Goal: Use online tool/utility: Use online tool/utility

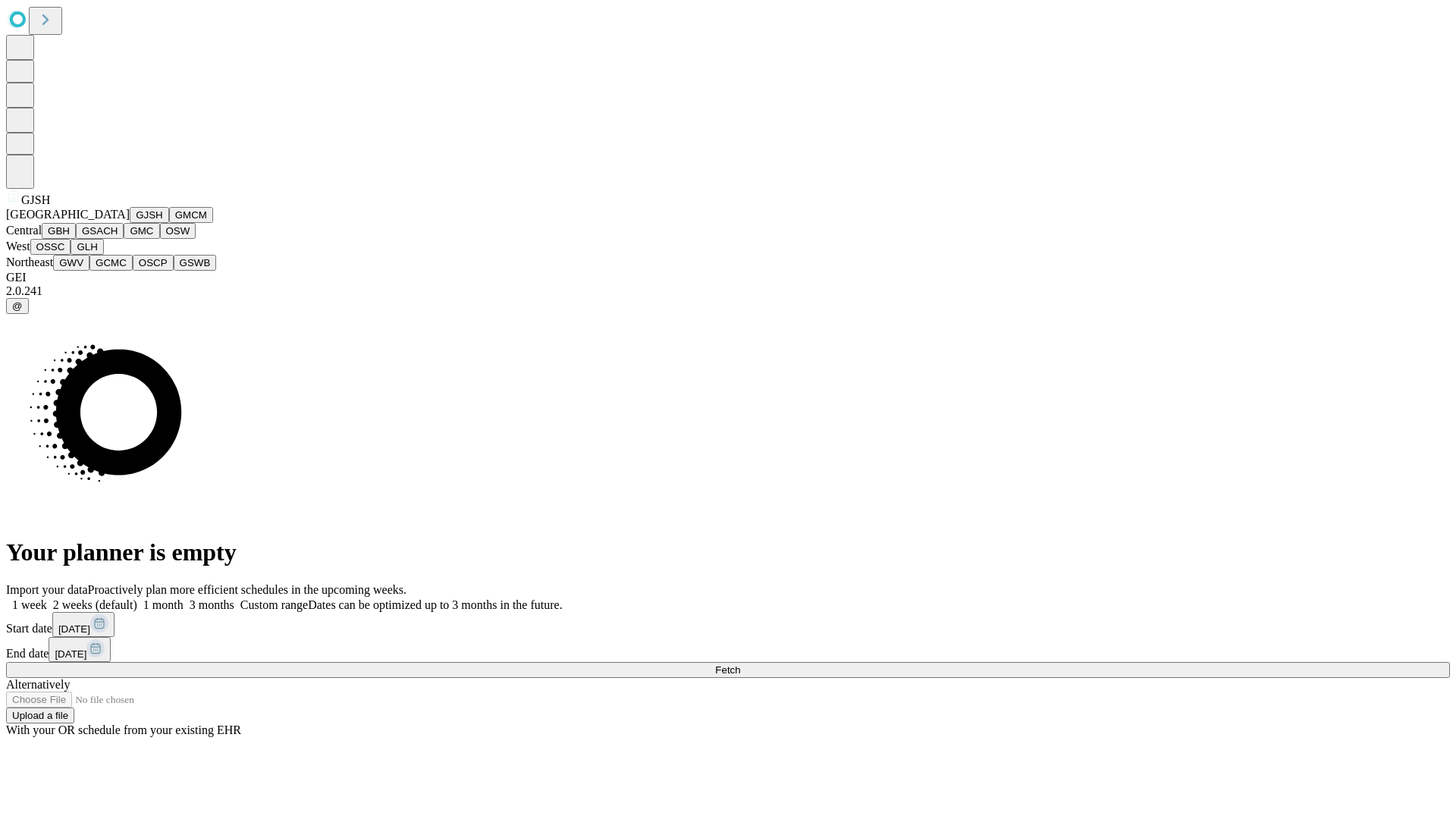
click at [130, 223] on button "GJSH" at bounding box center [150, 215] width 39 height 16
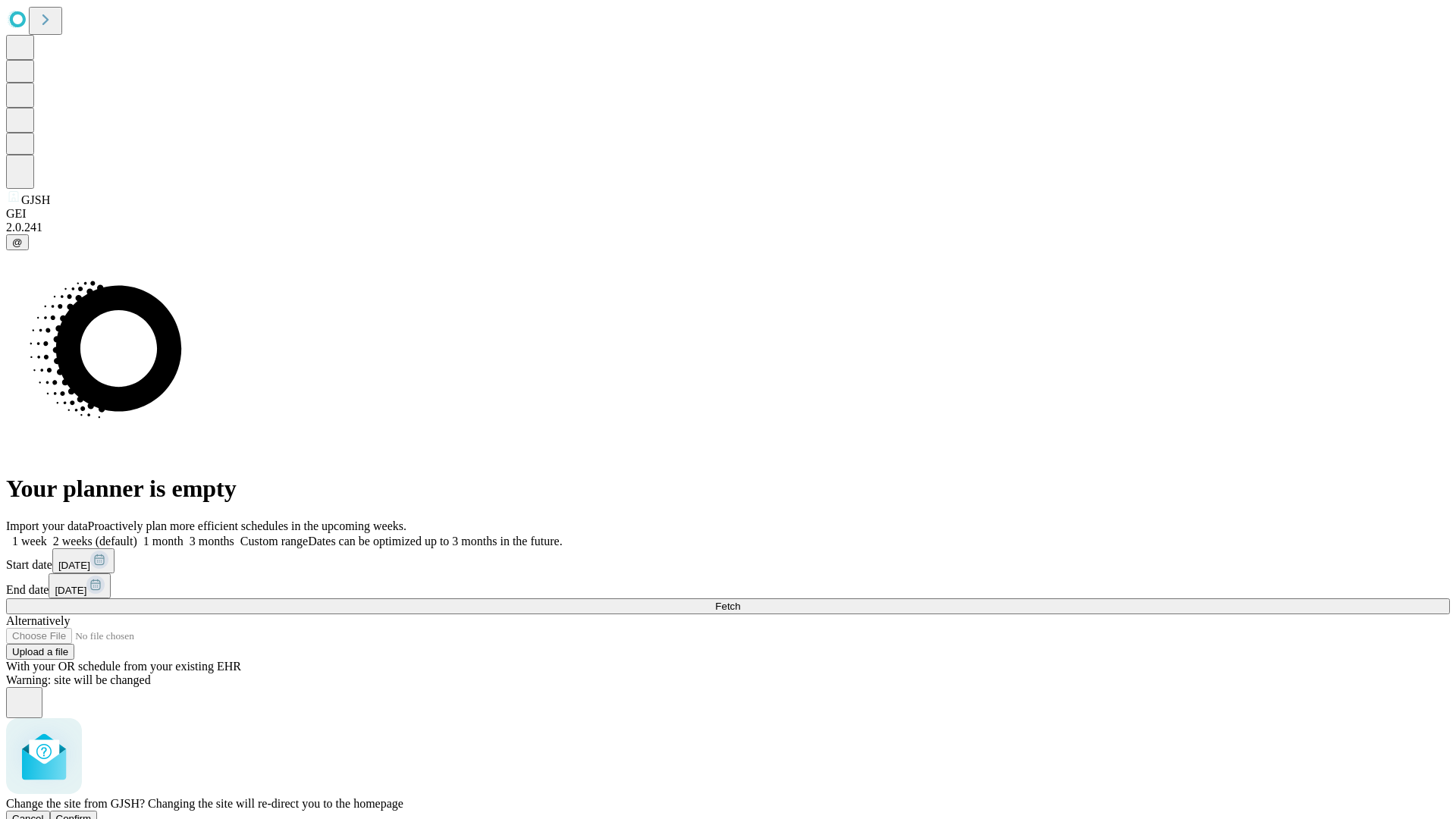
click at [92, 813] on span "Confirm" at bounding box center [74, 818] width 36 height 12
click at [47, 535] on label "1 week" at bounding box center [27, 541] width 41 height 12
click at [740, 601] on span "Fetch" at bounding box center [727, 606] width 25 height 12
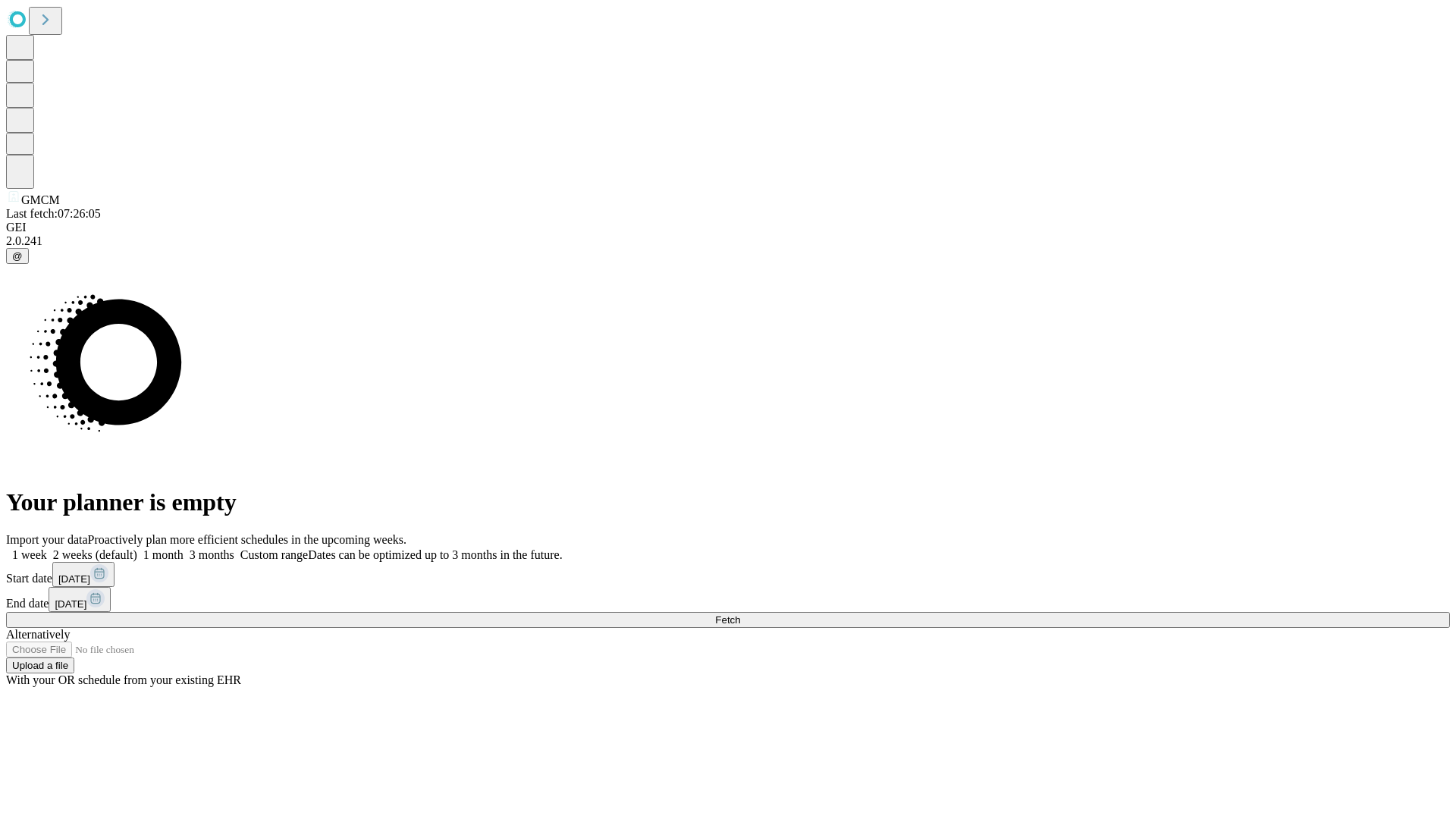
click at [47, 548] on label "1 week" at bounding box center [27, 555] width 41 height 12
click at [740, 614] on span "Fetch" at bounding box center [727, 620] width 25 height 12
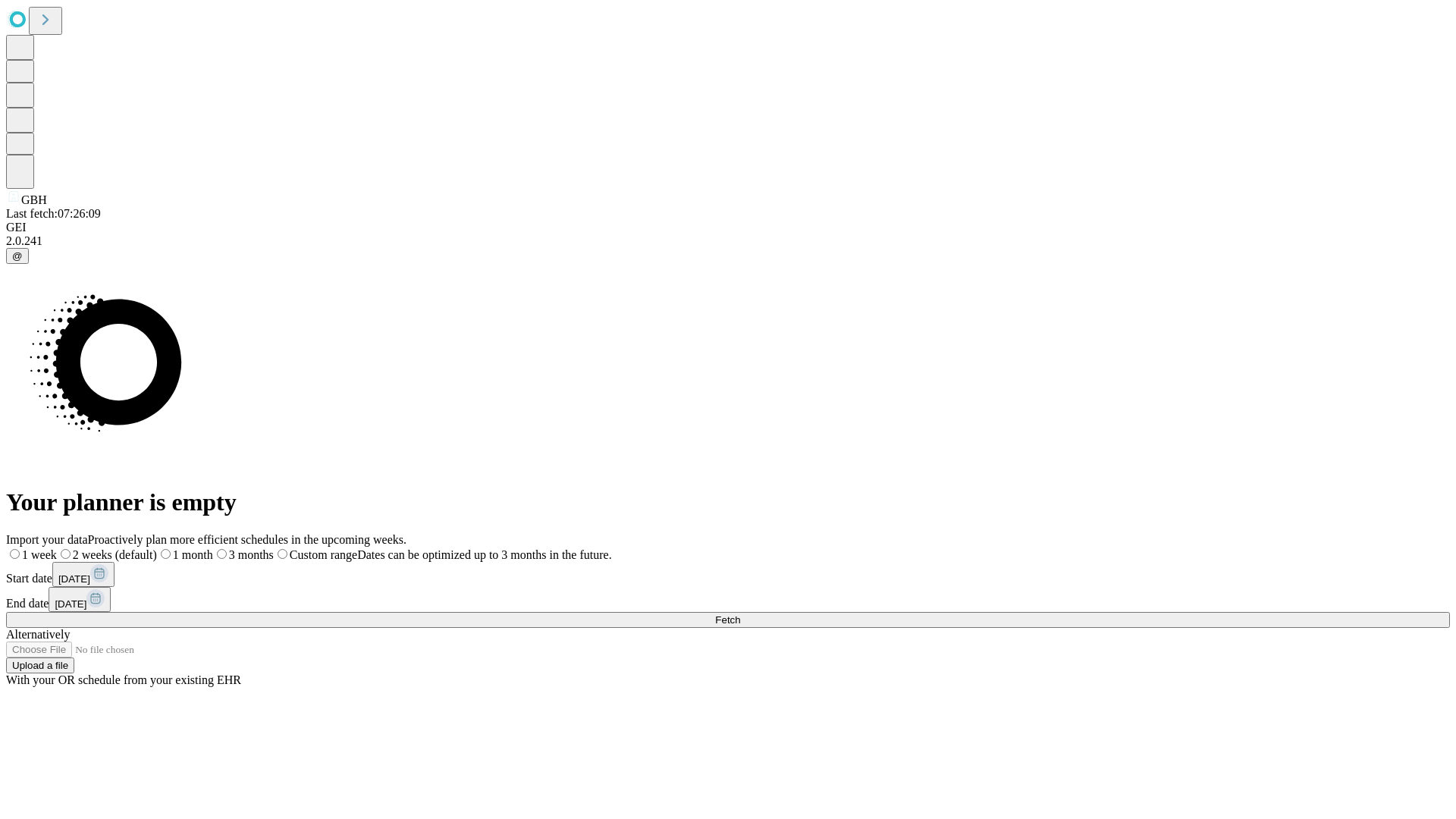
click at [57, 548] on label "1 week" at bounding box center [31, 555] width 51 height 12
click at [740, 614] on span "Fetch" at bounding box center [727, 620] width 25 height 12
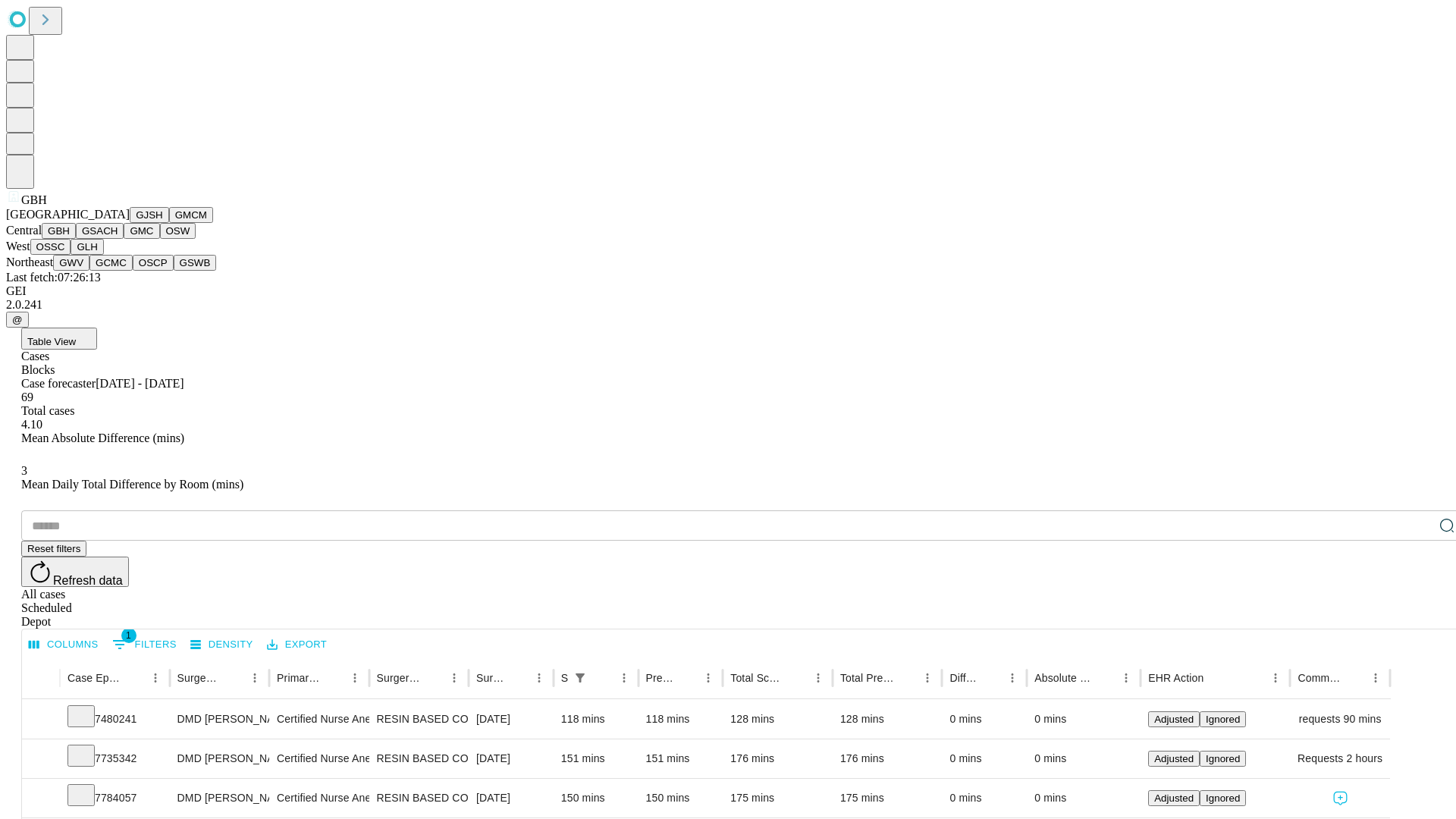
click at [117, 239] on button "GSACH" at bounding box center [100, 231] width 48 height 16
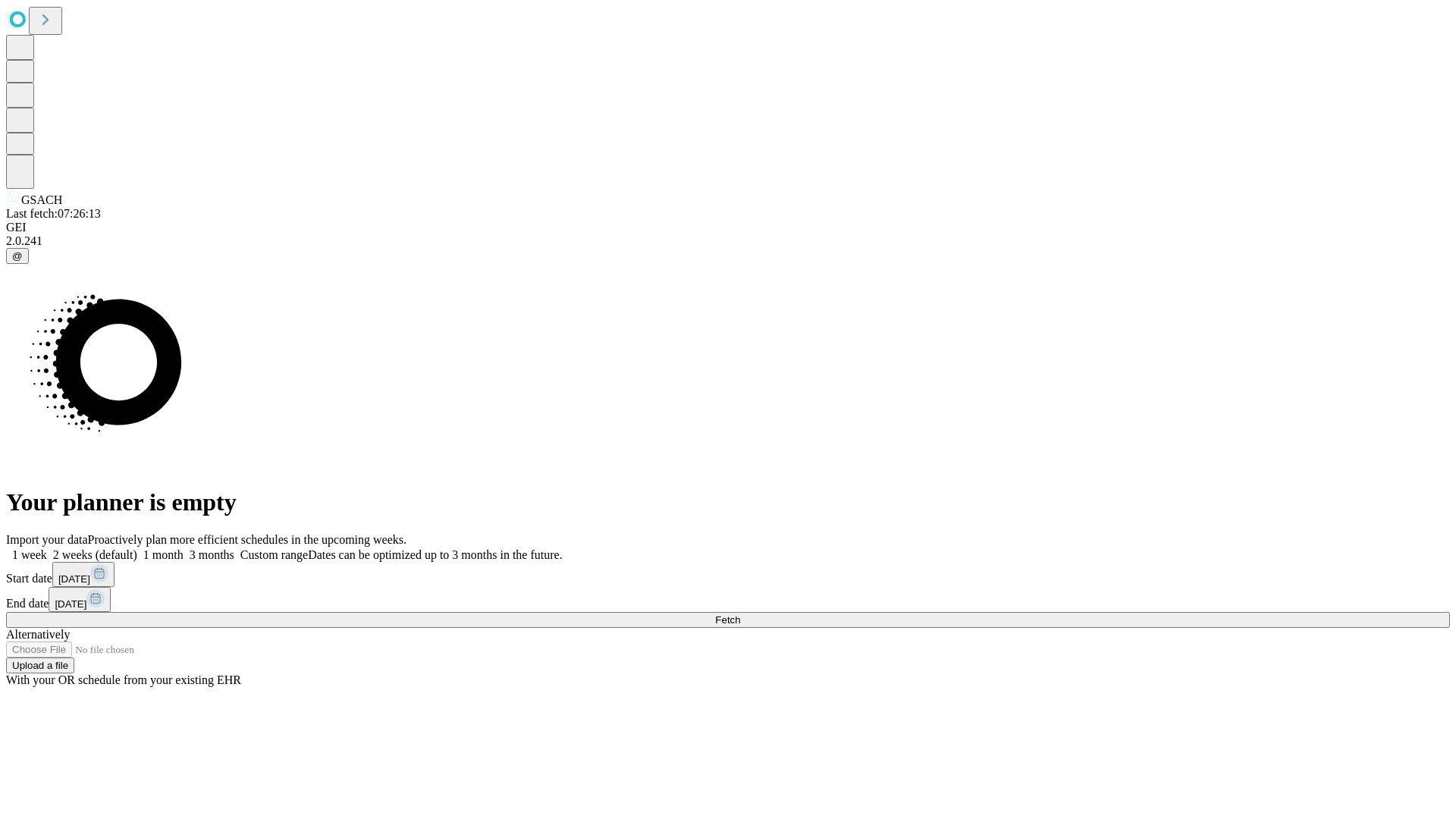
click at [47, 548] on label "1 week" at bounding box center [27, 555] width 41 height 12
click at [740, 614] on span "Fetch" at bounding box center [727, 620] width 25 height 12
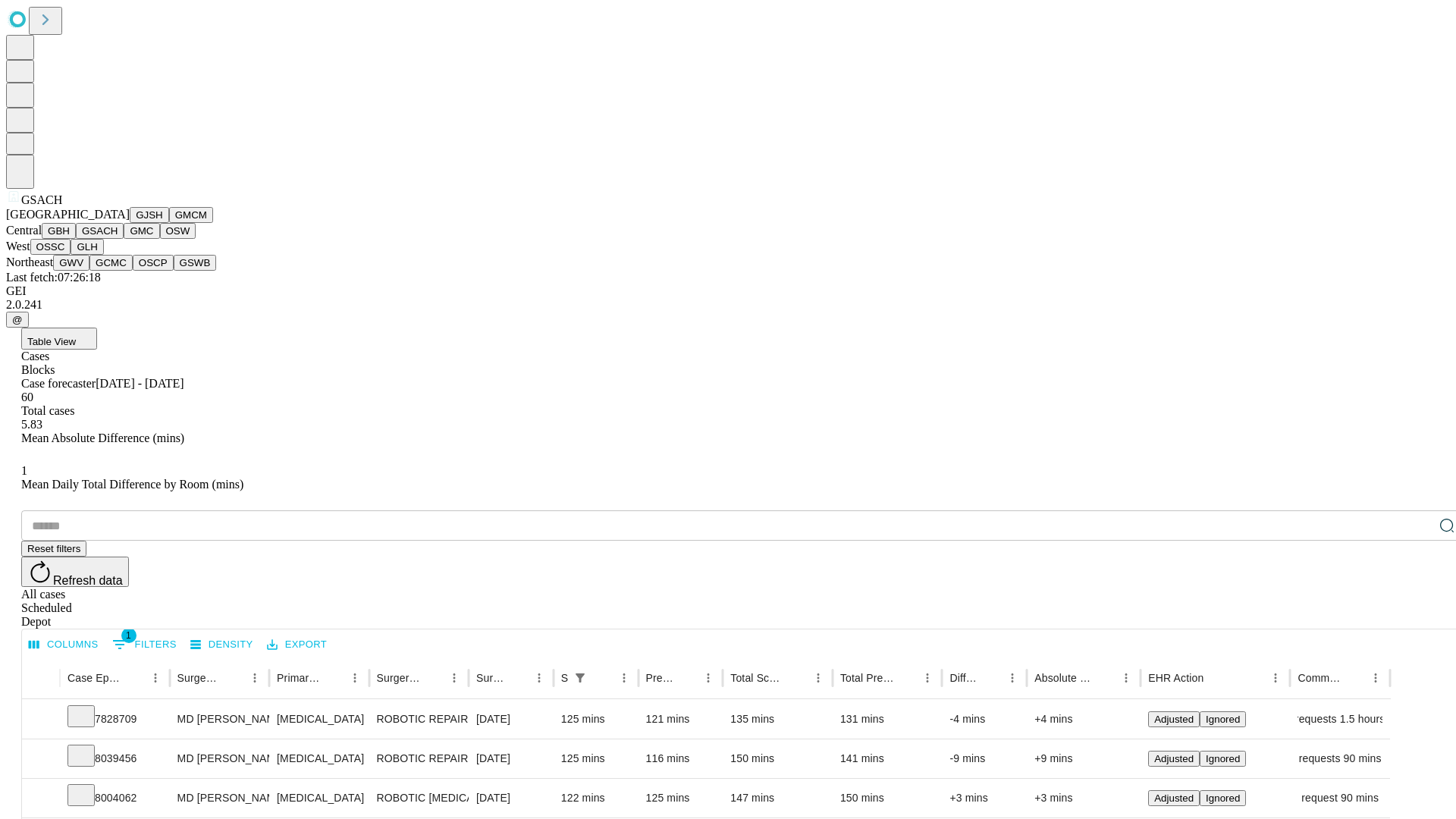
click at [124, 239] on button "GMC" at bounding box center [142, 231] width 36 height 16
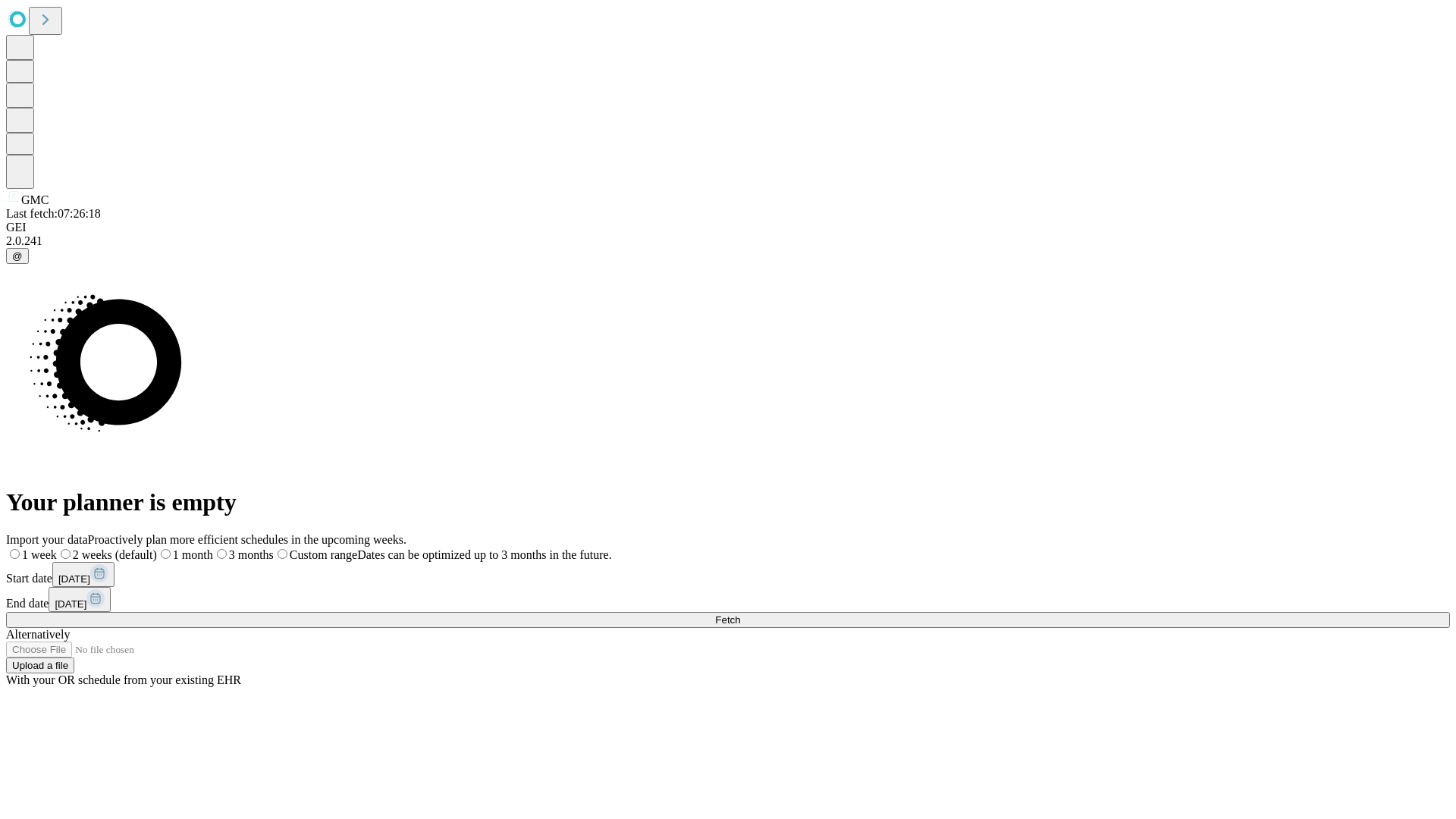
click at [57, 548] on label "1 week" at bounding box center [31, 555] width 51 height 12
click at [740, 614] on span "Fetch" at bounding box center [727, 620] width 25 height 12
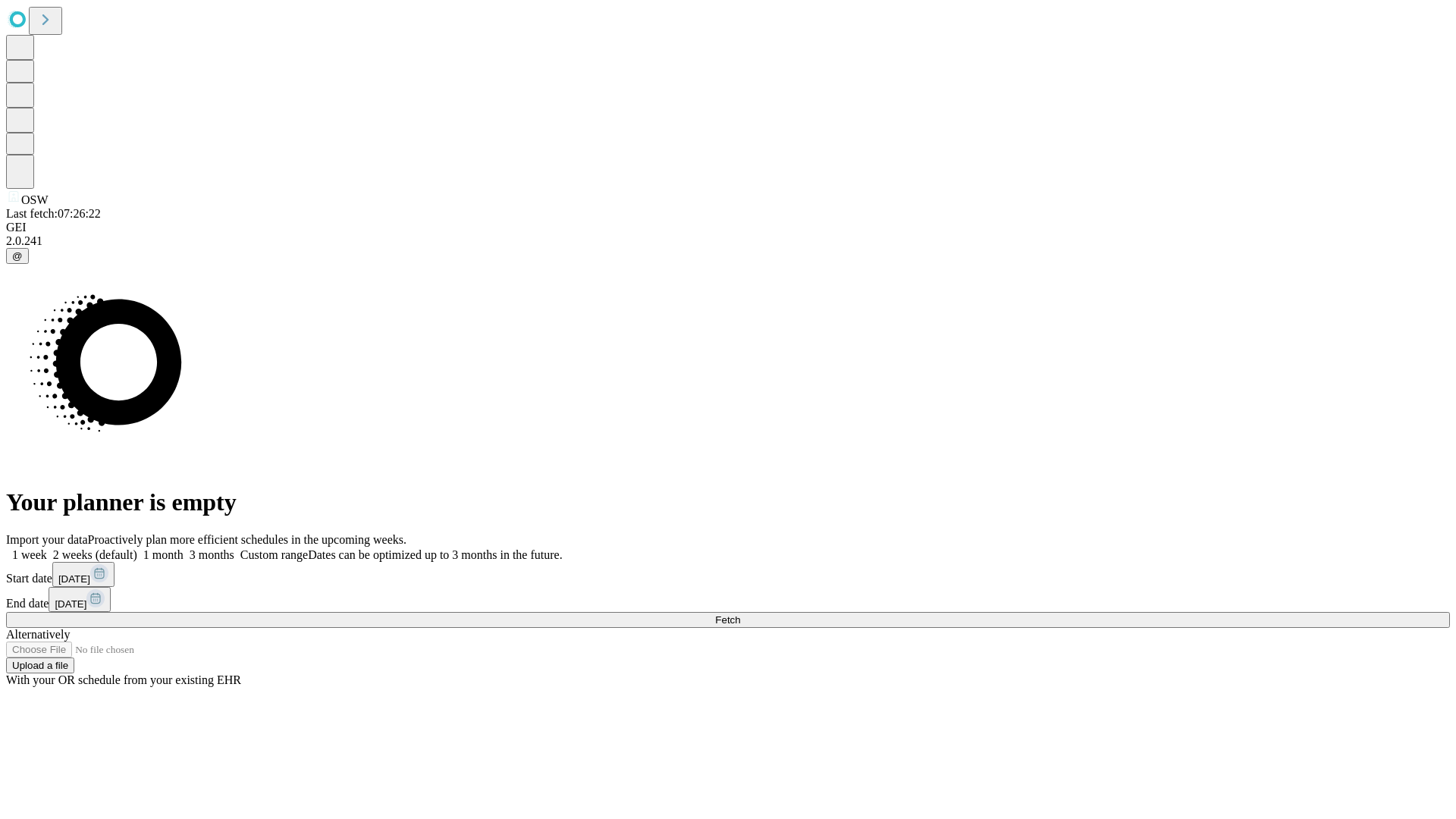
click at [47, 548] on label "1 week" at bounding box center [27, 555] width 41 height 12
click at [740, 614] on span "Fetch" at bounding box center [727, 620] width 25 height 12
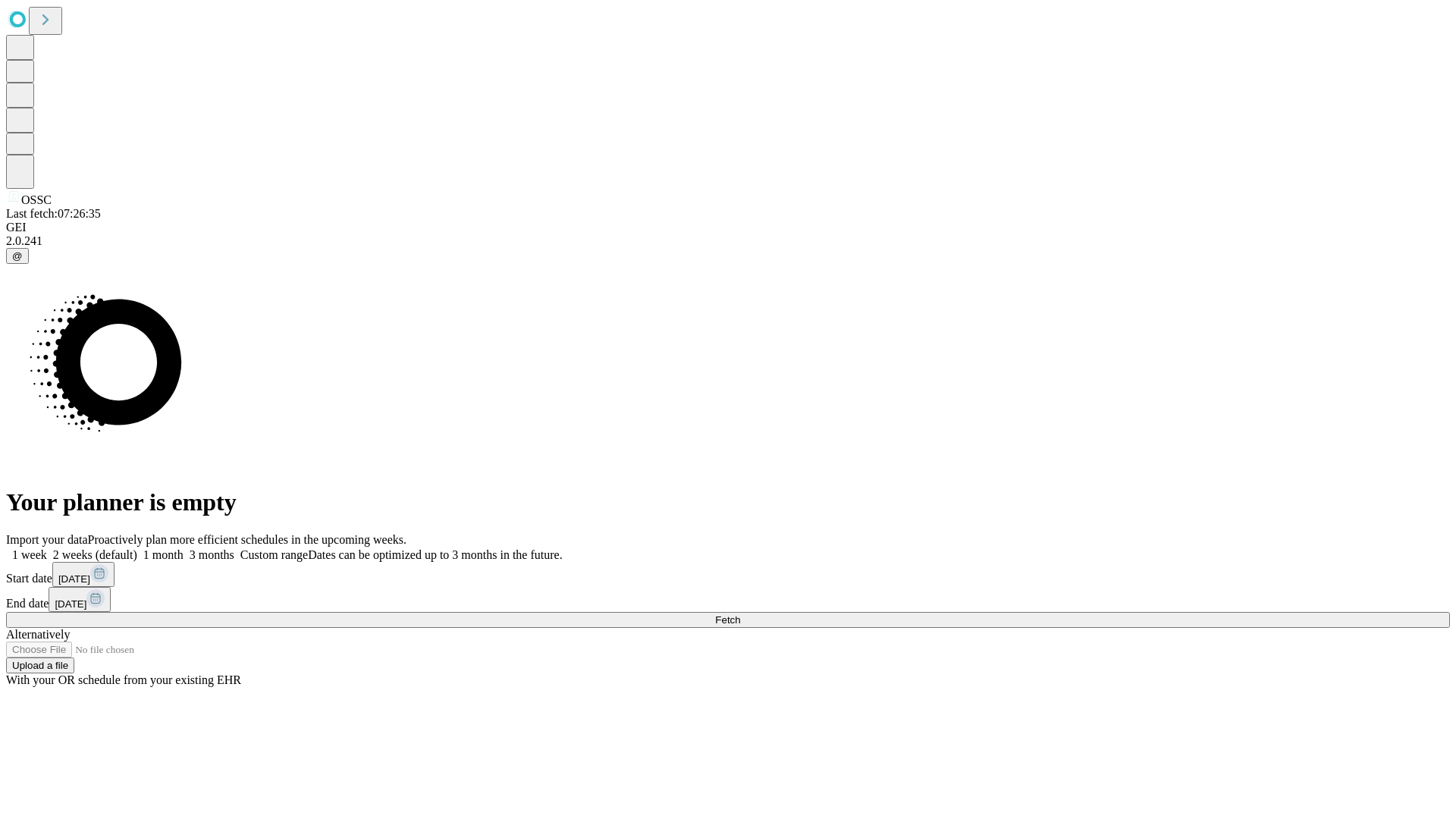
click at [47, 548] on label "1 week" at bounding box center [27, 555] width 41 height 12
click at [740, 614] on span "Fetch" at bounding box center [727, 620] width 25 height 12
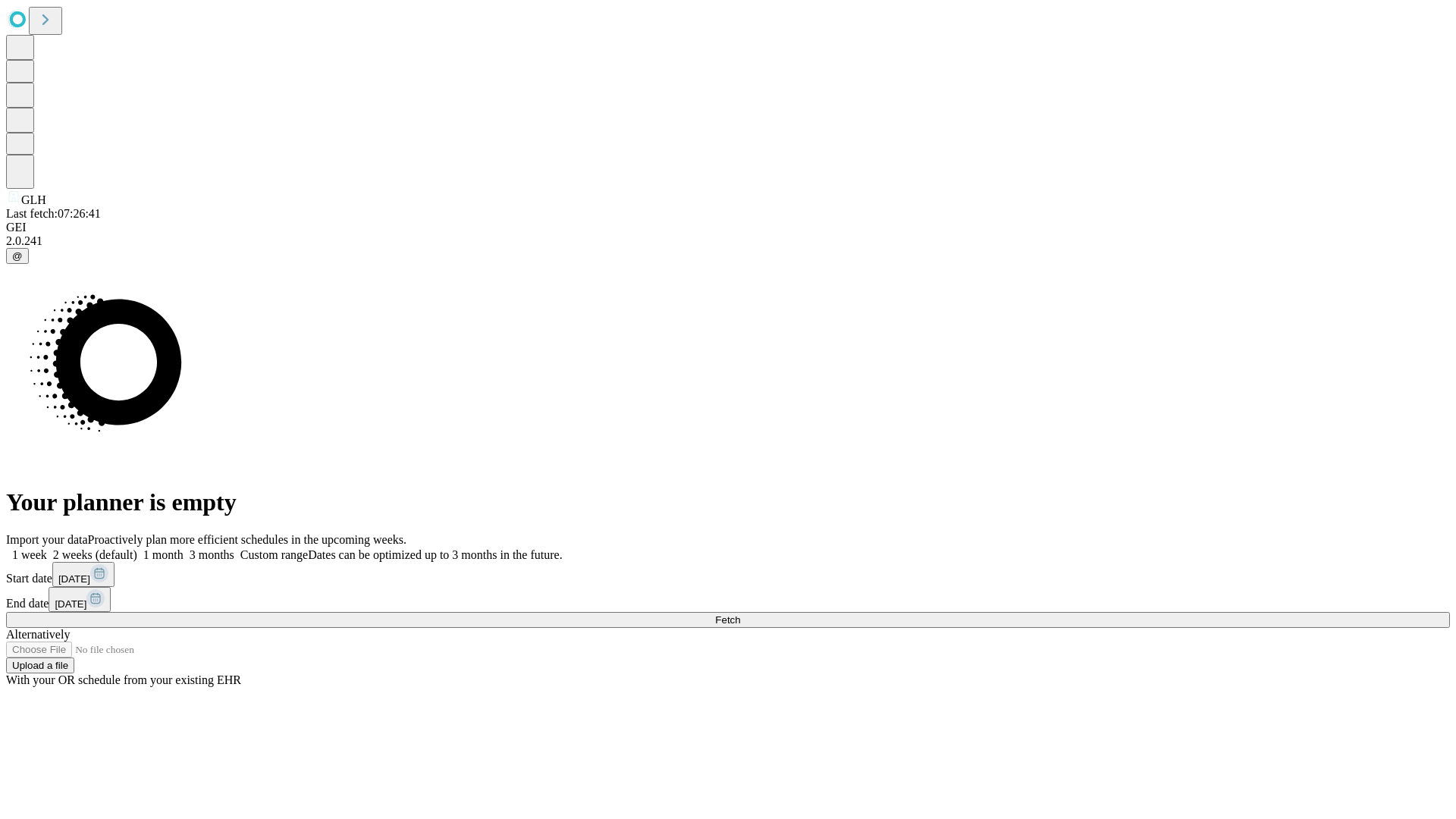
click at [47, 548] on label "1 week" at bounding box center [27, 555] width 41 height 12
click at [740, 614] on span "Fetch" at bounding box center [727, 620] width 25 height 12
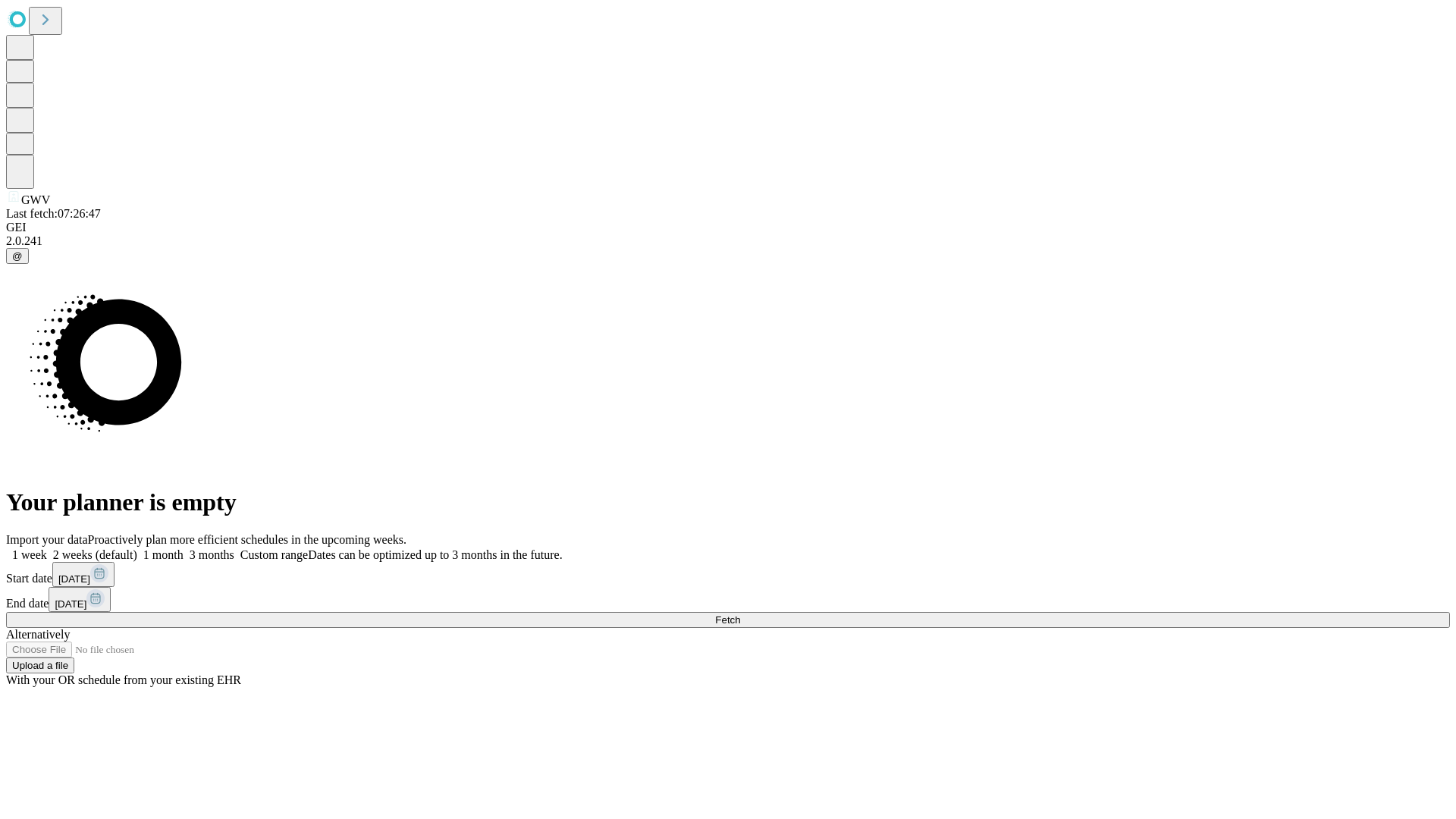
click at [47, 548] on label "1 week" at bounding box center [27, 555] width 41 height 12
click at [740, 614] on span "Fetch" at bounding box center [727, 620] width 25 height 12
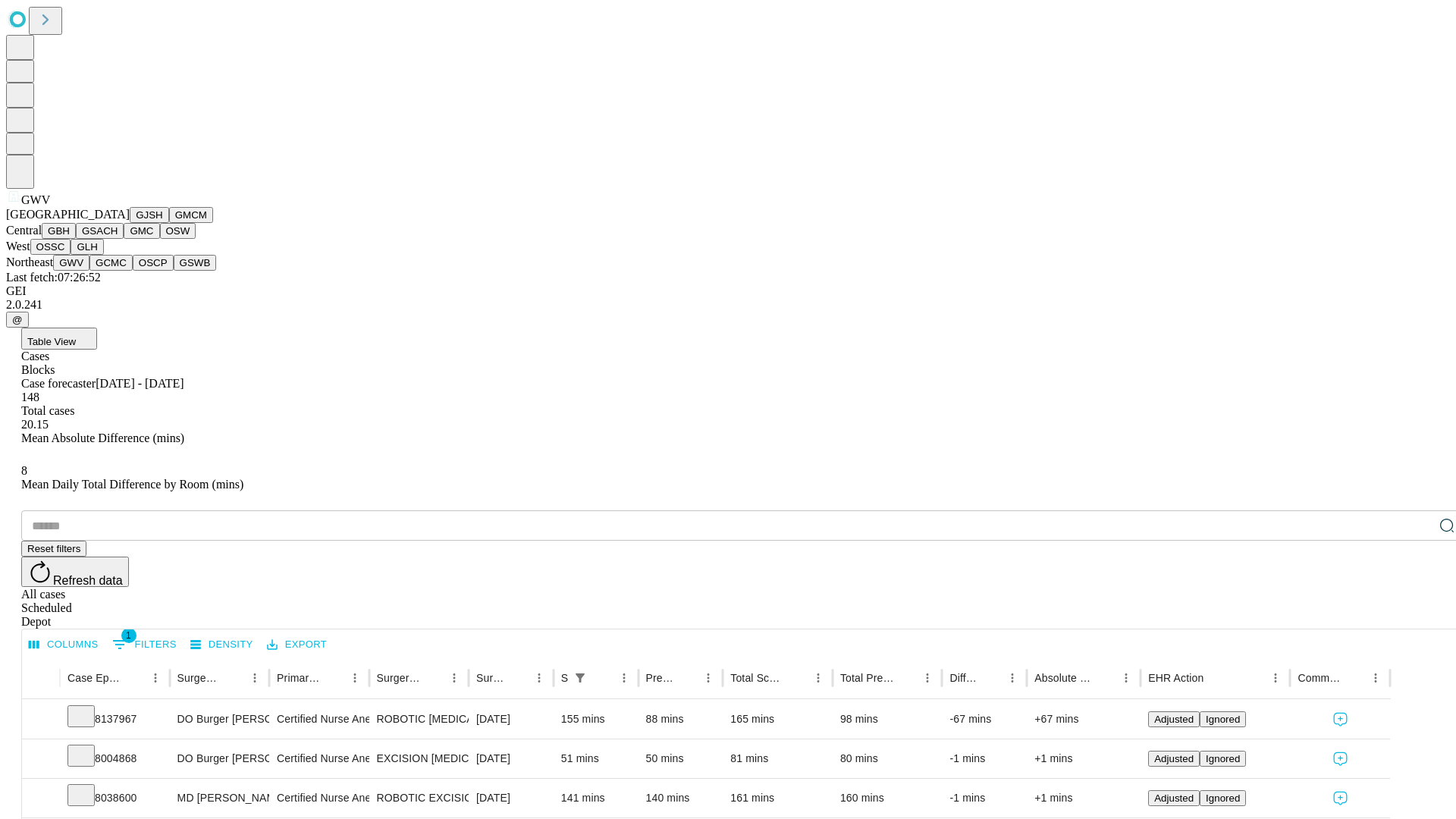
click at [117, 271] on button "GCMC" at bounding box center [111, 263] width 44 height 16
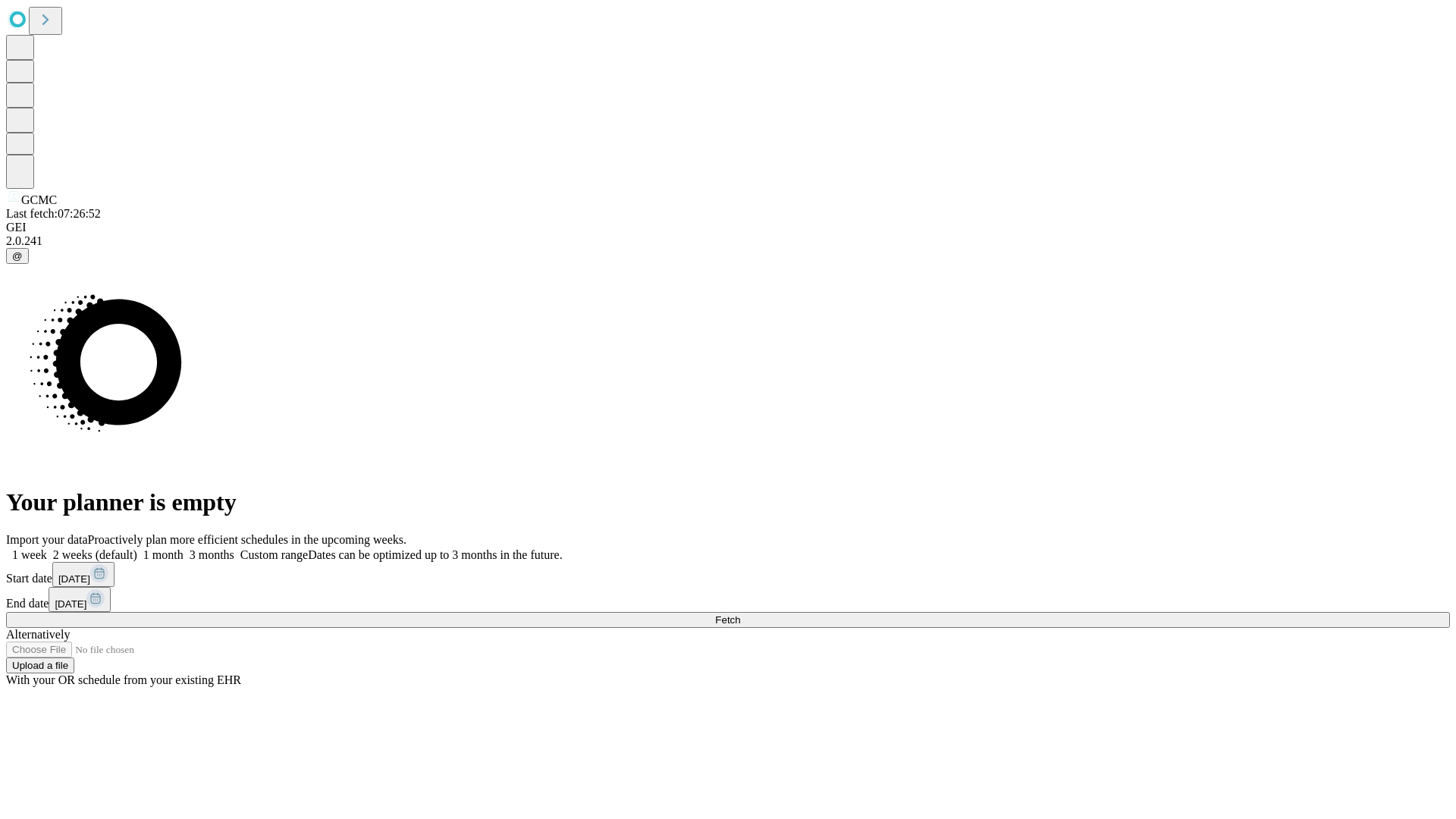
click at [47, 548] on label "1 week" at bounding box center [27, 555] width 41 height 12
click at [740, 614] on span "Fetch" at bounding box center [727, 620] width 25 height 12
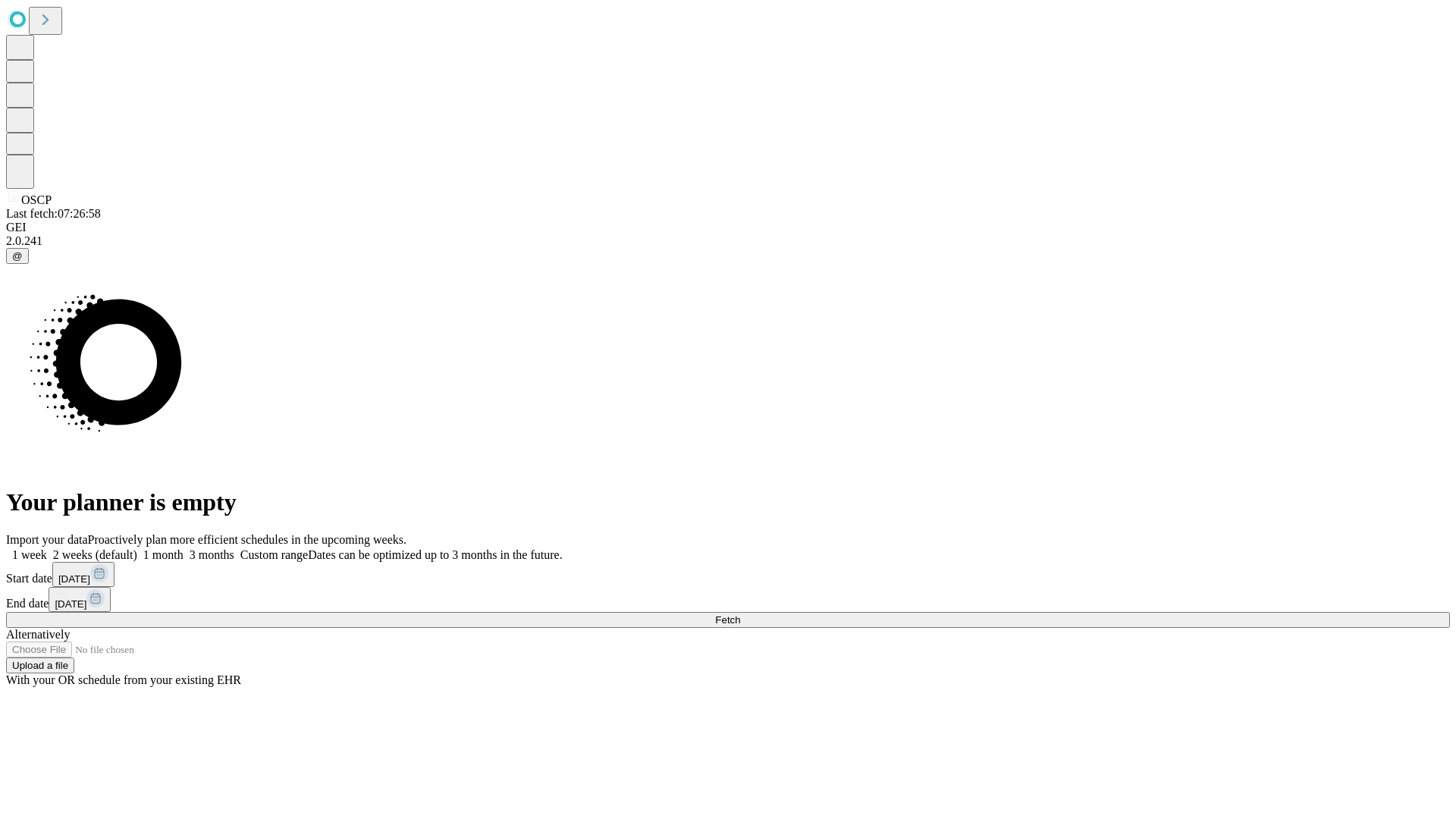
click at [47, 548] on label "1 week" at bounding box center [27, 555] width 41 height 12
click at [740, 614] on span "Fetch" at bounding box center [727, 620] width 25 height 12
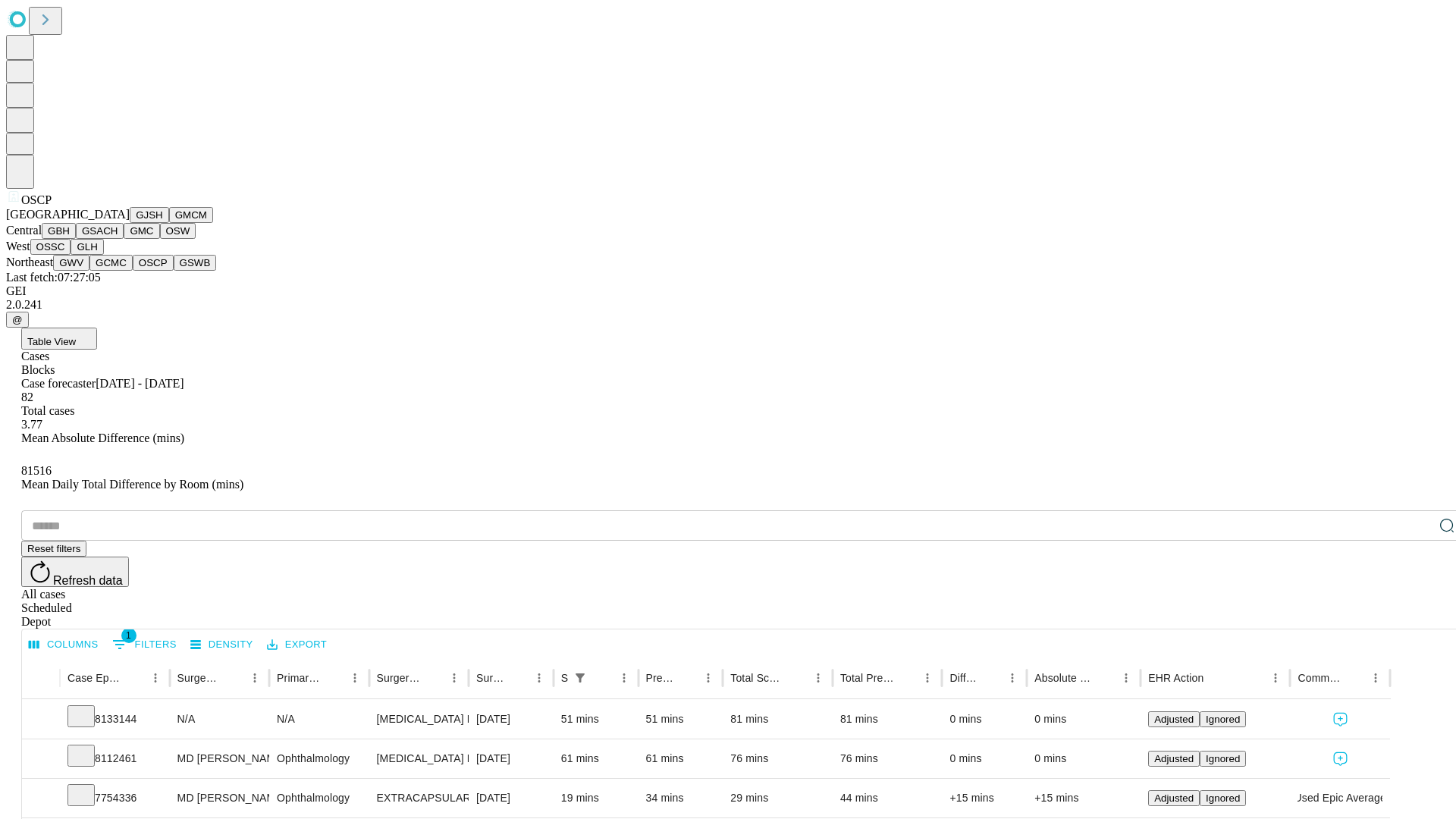
click at [174, 271] on button "GSWB" at bounding box center [195, 263] width 44 height 16
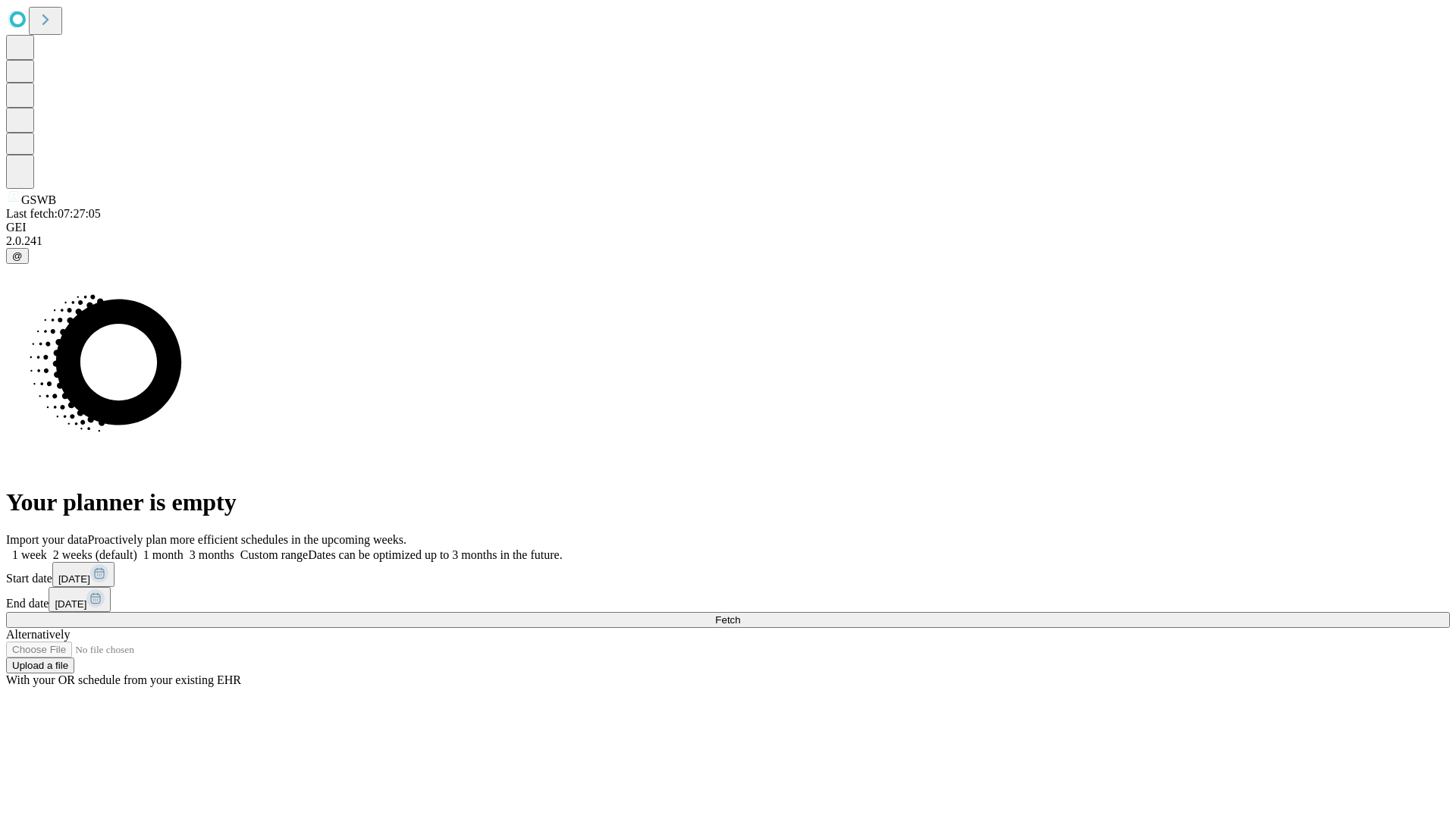
click at [47, 548] on label "1 week" at bounding box center [27, 555] width 41 height 12
click at [740, 614] on span "Fetch" at bounding box center [727, 620] width 25 height 12
